Goal: Find specific page/section: Find specific page/section

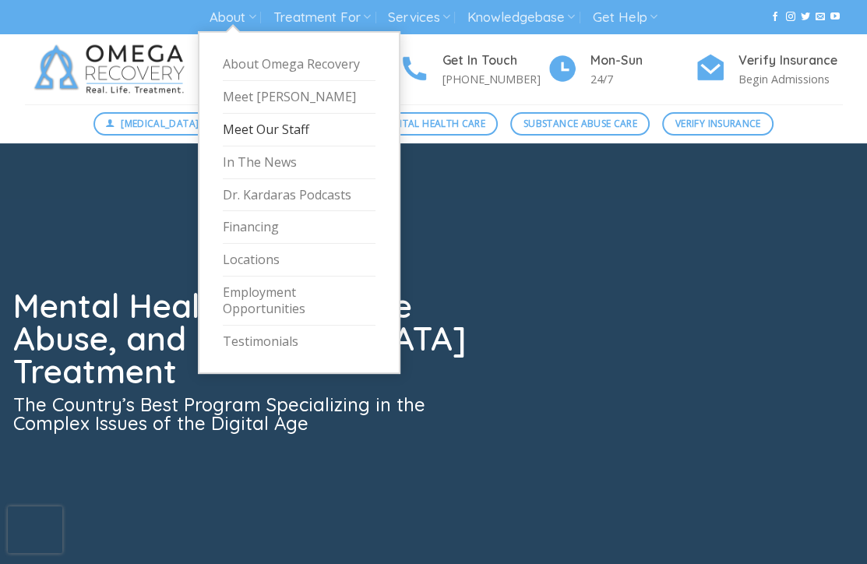
click at [266, 134] on link "Meet Our Staff" at bounding box center [299, 130] width 153 height 33
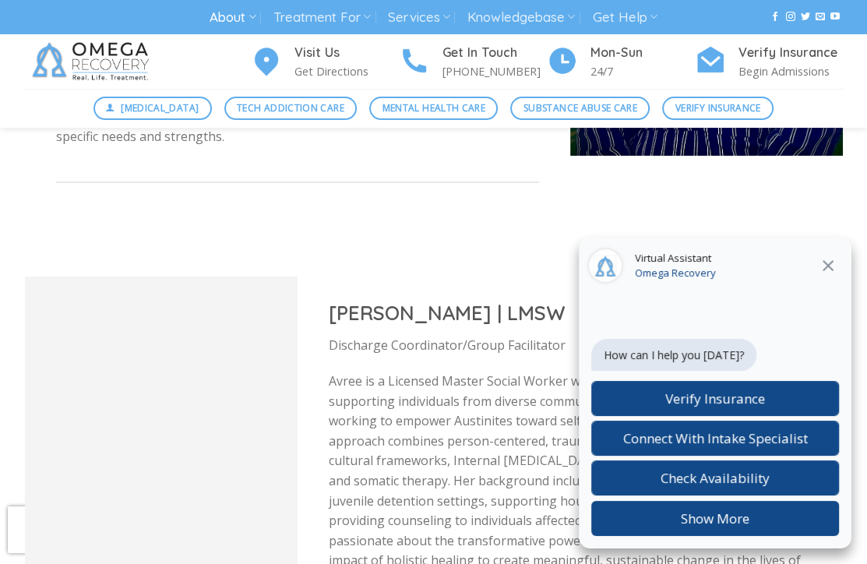
scroll to position [3769, 0]
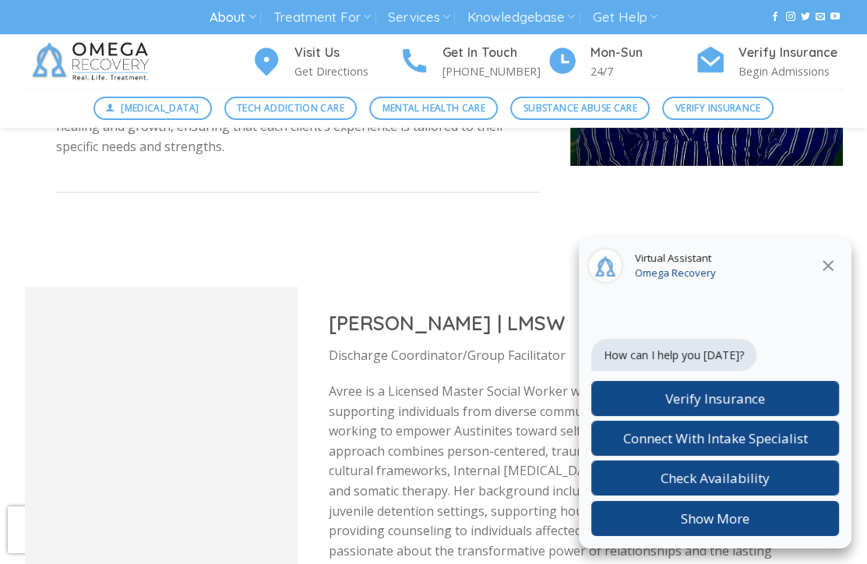
click at [829, 269] on icon at bounding box center [828, 265] width 19 height 19
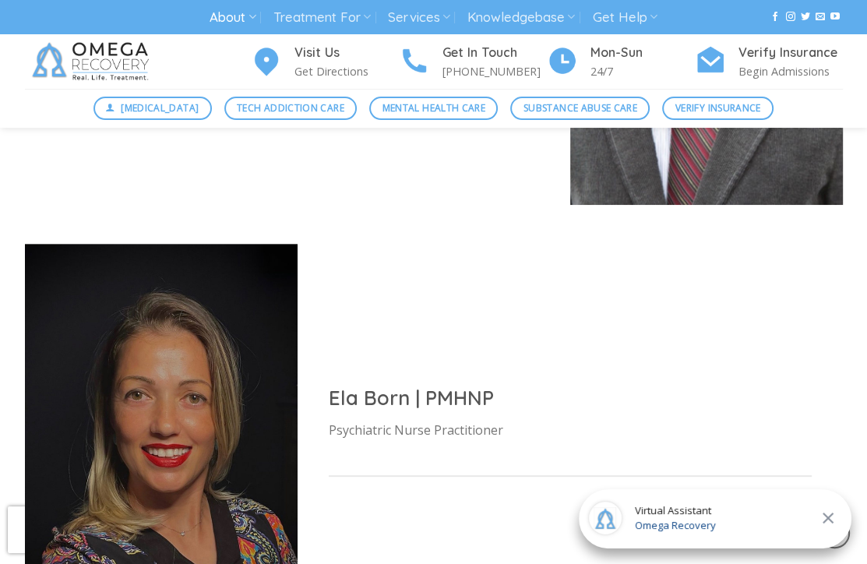
scroll to position [4726, 0]
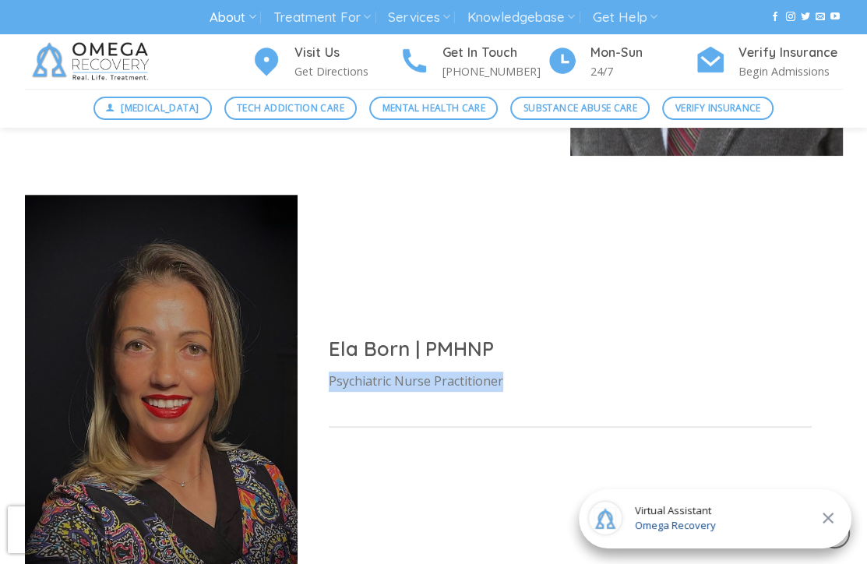
drag, startPoint x: 326, startPoint y: 358, endPoint x: 533, endPoint y: 347, distance: 207.5
click at [533, 347] on div "Ela Born | PMHNP Psychiatric Nurse Practitioner" at bounding box center [570, 390] width 545 height 170
copy p "Psychiatric Nurse Practitioner"
